Goal: Entertainment & Leisure: Consume media (video, audio)

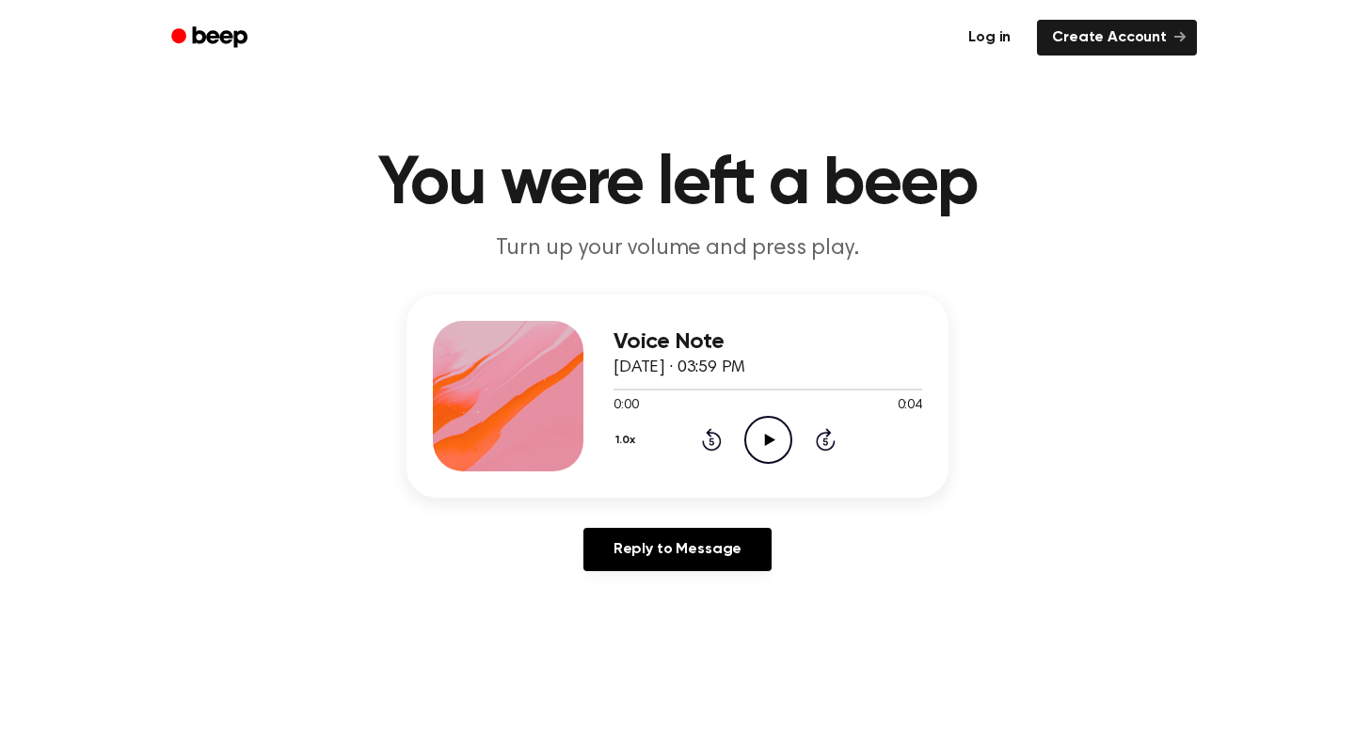
click at [1004, 33] on link "Log in" at bounding box center [990, 38] width 72 height 36
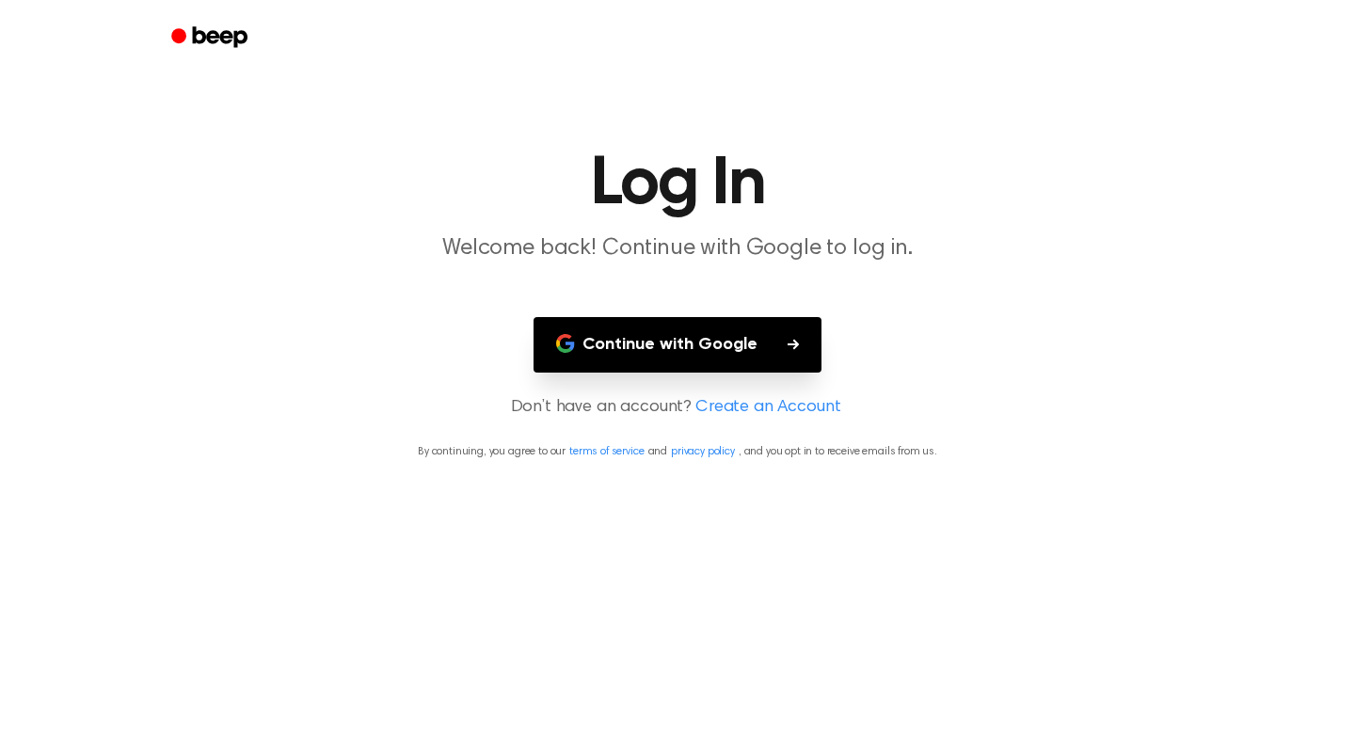
click at [720, 336] on button "Continue with Google" at bounding box center [678, 345] width 288 height 56
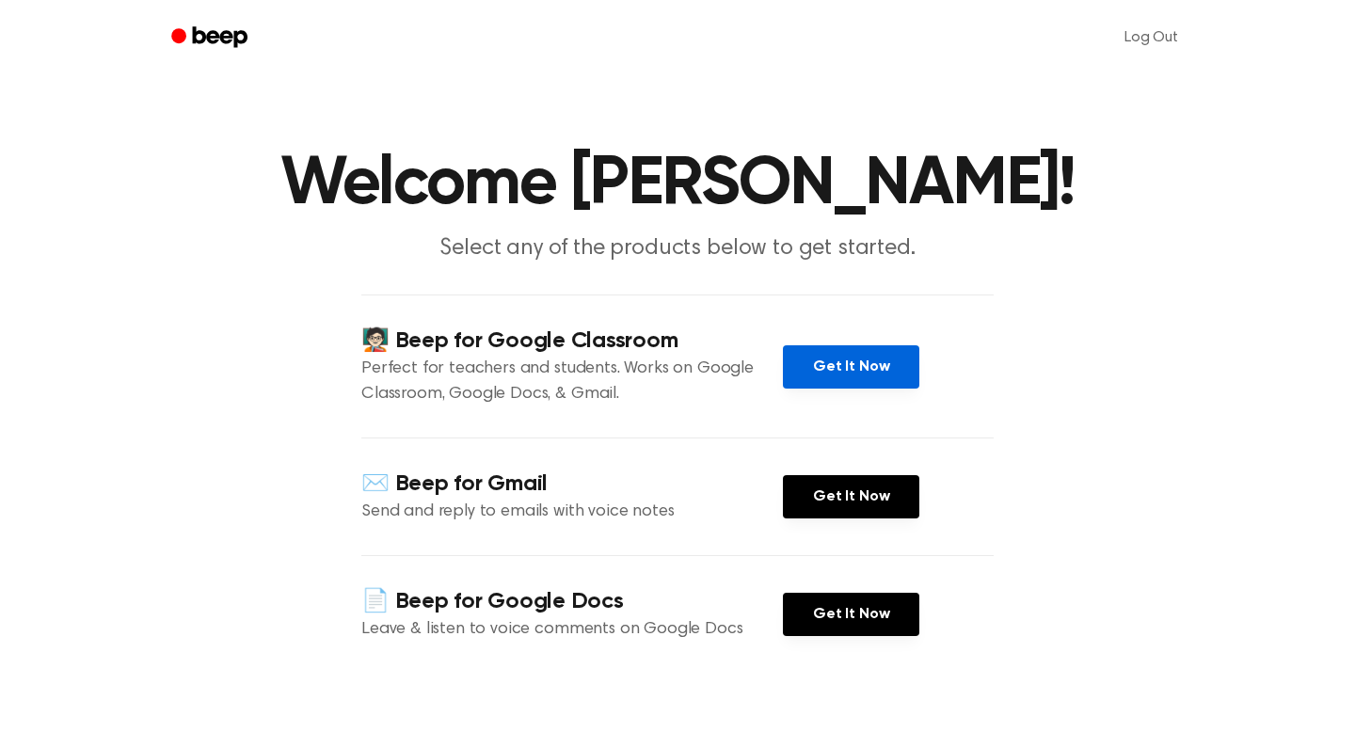
click at [864, 363] on link "Get It Now" at bounding box center [851, 366] width 136 height 43
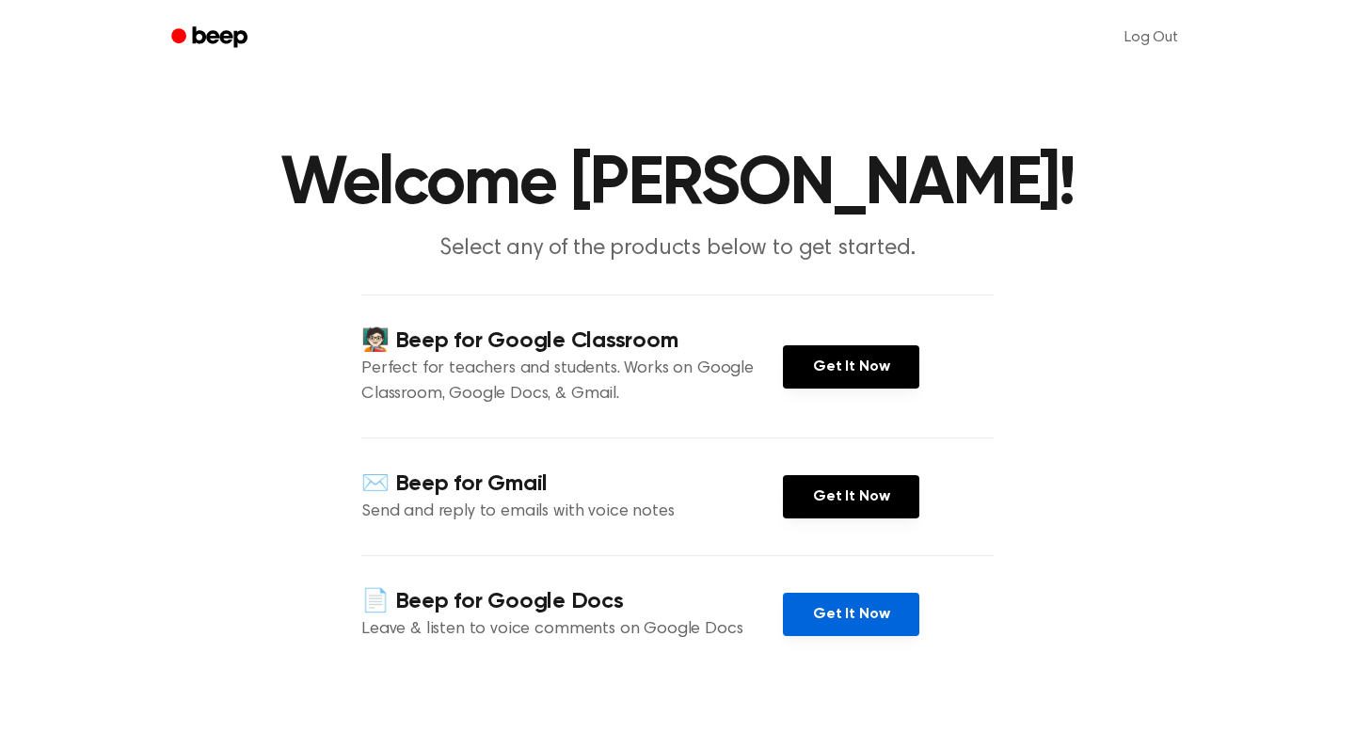
click at [816, 608] on link "Get It Now" at bounding box center [851, 614] width 136 height 43
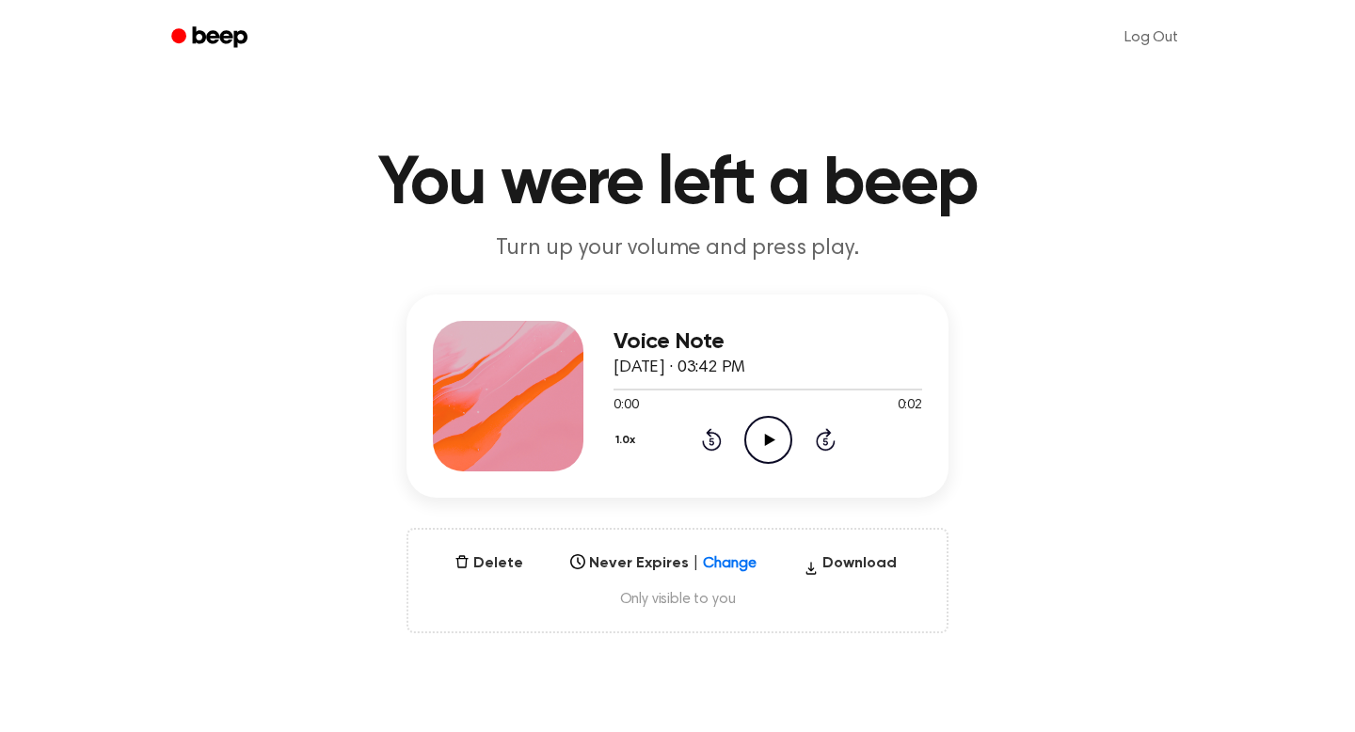
click at [775, 456] on icon "Play Audio" at bounding box center [769, 440] width 48 height 48
click at [771, 446] on icon "Play Audio" at bounding box center [769, 440] width 48 height 48
click at [783, 444] on icon "Play Audio" at bounding box center [769, 440] width 48 height 48
